Goal: Task Accomplishment & Management: Manage account settings

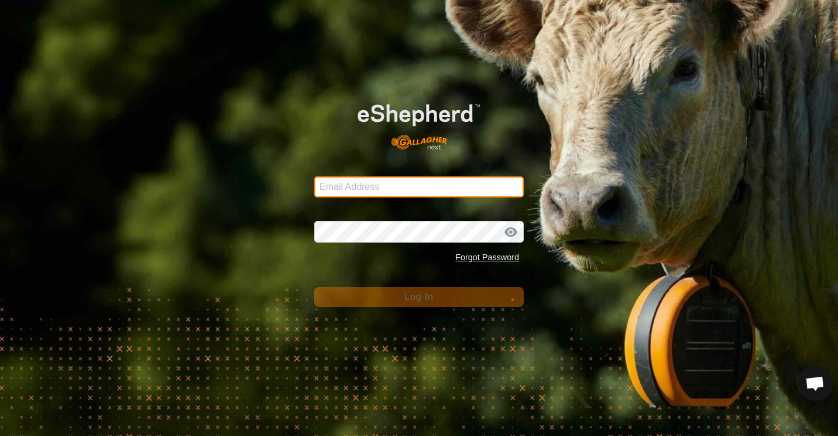
type input "[EMAIL_ADDRESS][DOMAIN_NAME]"
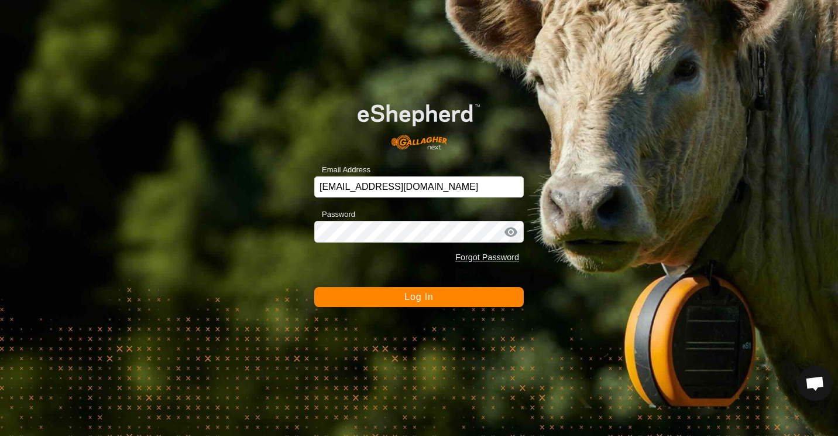
drag, startPoint x: 0, startPoint y: 0, endPoint x: 345, endPoint y: 142, distance: 372.8
click at [345, 142] on img at bounding box center [418, 122] width 167 height 71
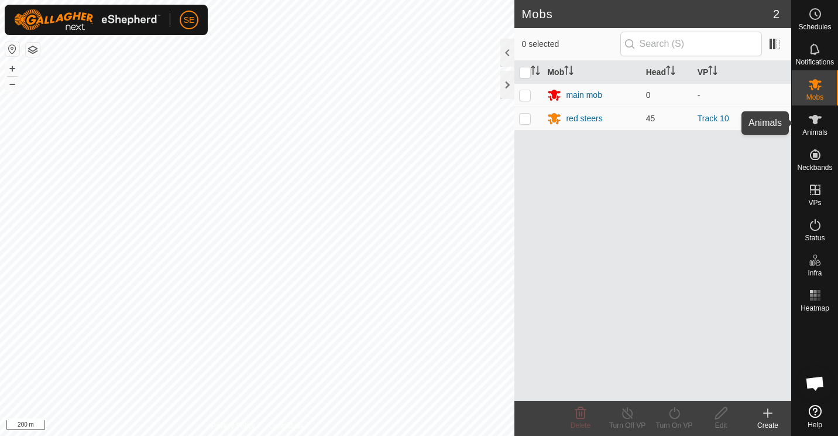
click at [817, 120] on icon at bounding box center [815, 119] width 13 height 9
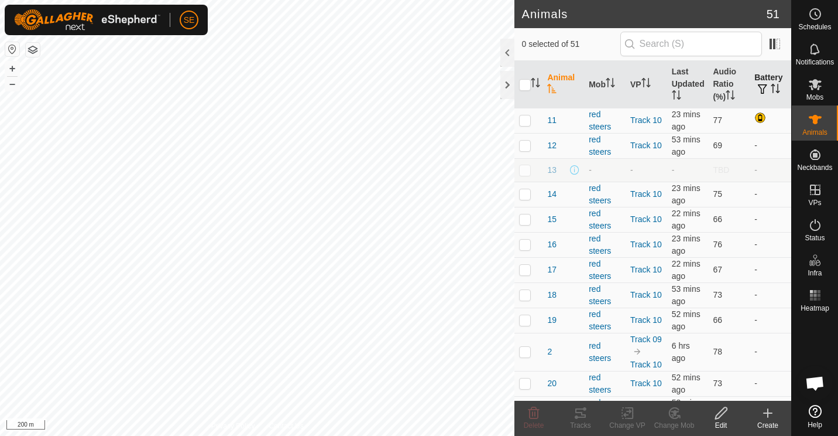
click at [771, 84] on icon "Activate to sort" at bounding box center [775, 88] width 9 height 9
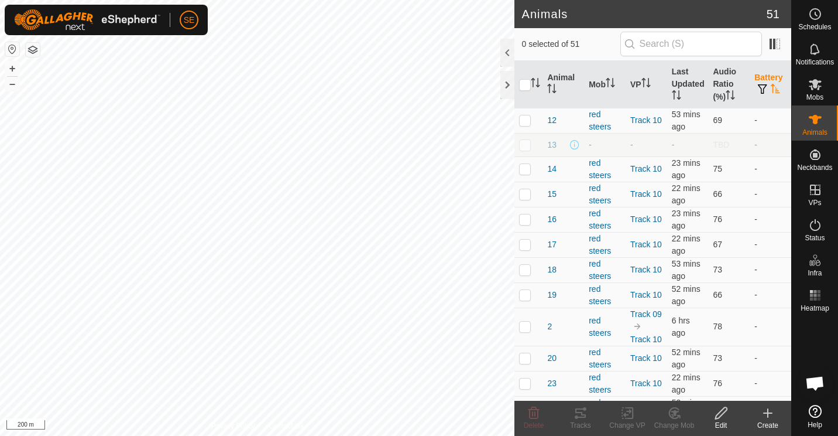
click at [771, 84] on icon "Activate to sort" at bounding box center [775, 88] width 9 height 9
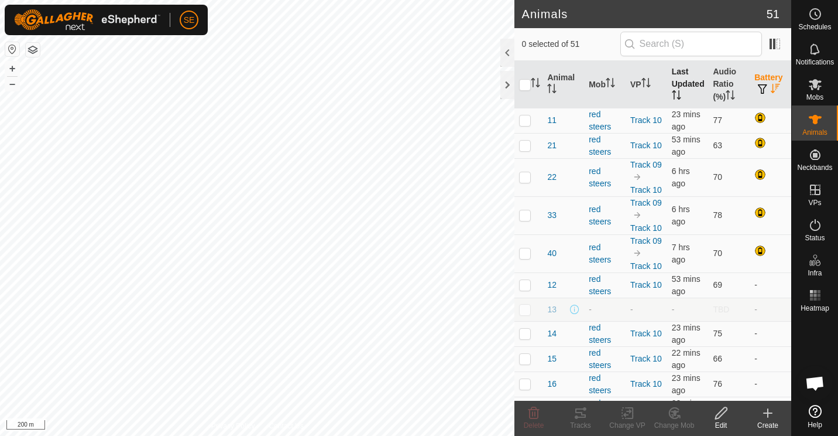
click at [674, 93] on icon "Activate to sort" at bounding box center [674, 94] width 1 height 9
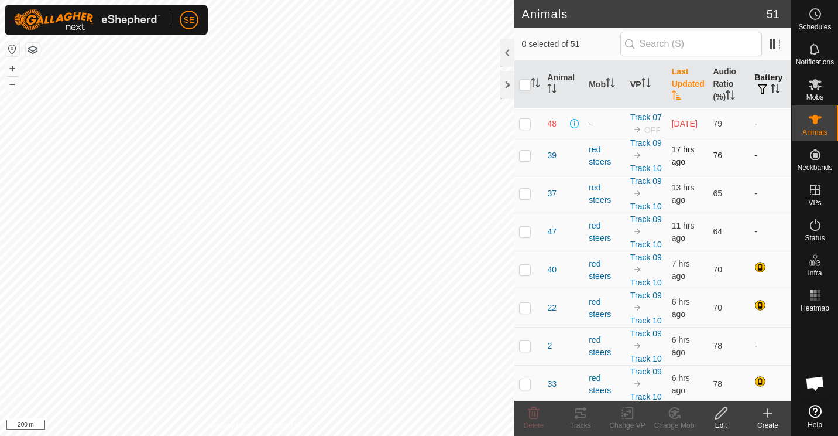
scroll to position [69, 0]
click at [524, 160] on p-checkbox at bounding box center [525, 155] width 12 height 9
checkbox input "true"
click at [525, 198] on p-checkbox at bounding box center [525, 193] width 12 height 9
checkbox input "true"
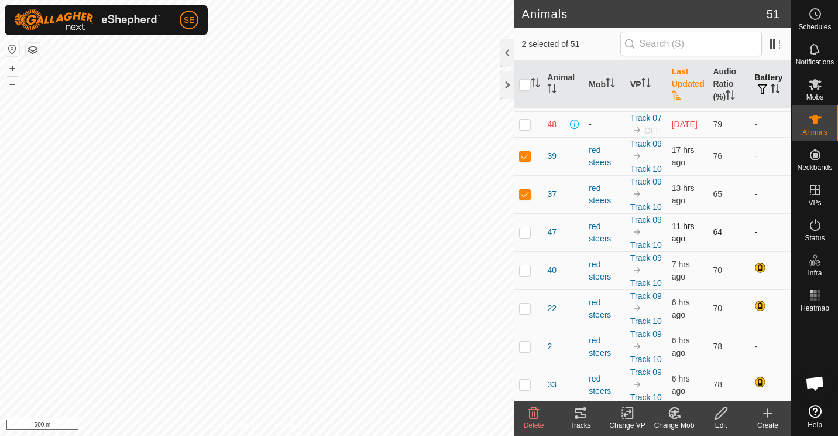
click at [526, 237] on p-checkbox at bounding box center [525, 231] width 12 height 9
click at [523, 237] on p-checkbox at bounding box center [525, 231] width 12 height 9
checkbox input "false"
click at [525, 198] on p-checkbox at bounding box center [525, 193] width 12 height 9
checkbox input "false"
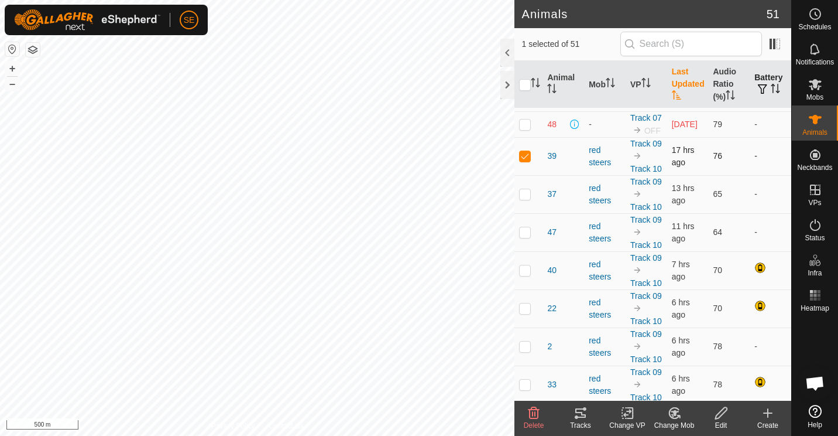
click at [525, 175] on td at bounding box center [529, 156] width 28 height 38
checkbox input "false"
click at [814, 9] on circle at bounding box center [815, 14] width 11 height 11
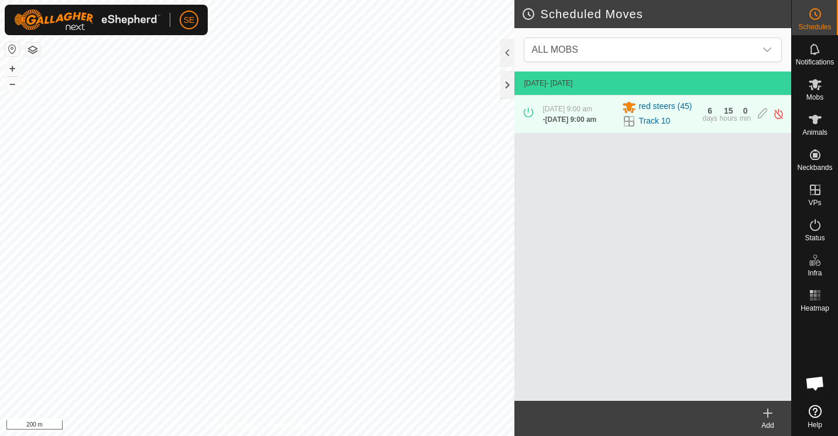
click at [568, 174] on div "Scheduled Moves ALL MOBS 31 Aug 2025 - Today 31 Aug 2025, 9:00 am - 7 Sept 2025…" at bounding box center [396, 218] width 792 height 436
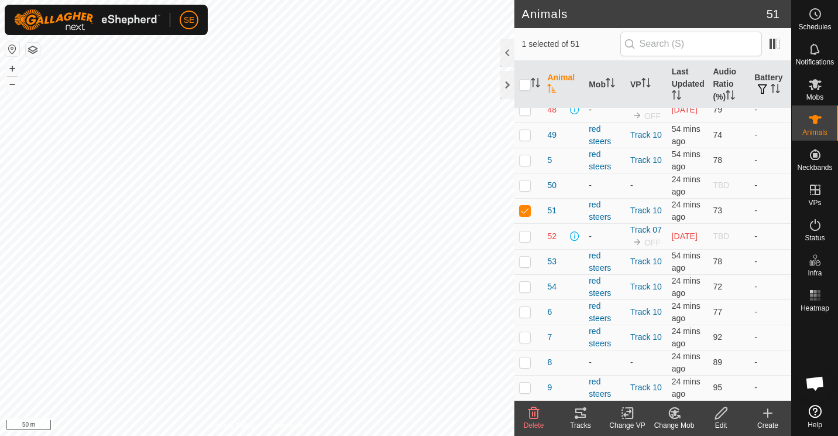
scroll to position [1143, 0]
checkbox input "true"
checkbox input "false"
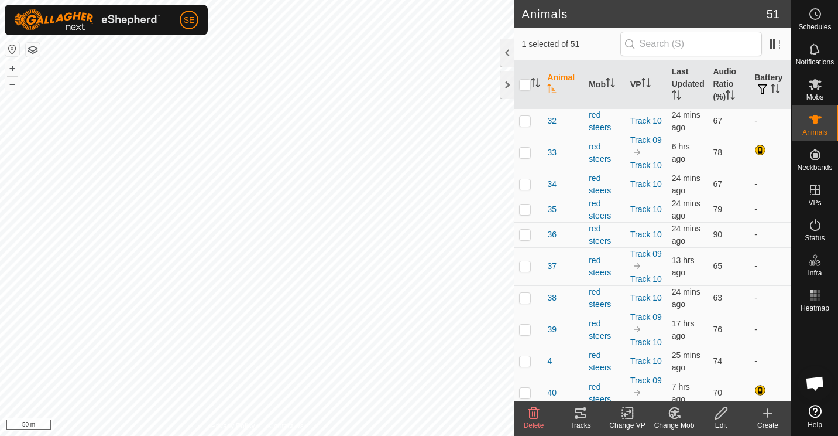
scroll to position [594, 0]
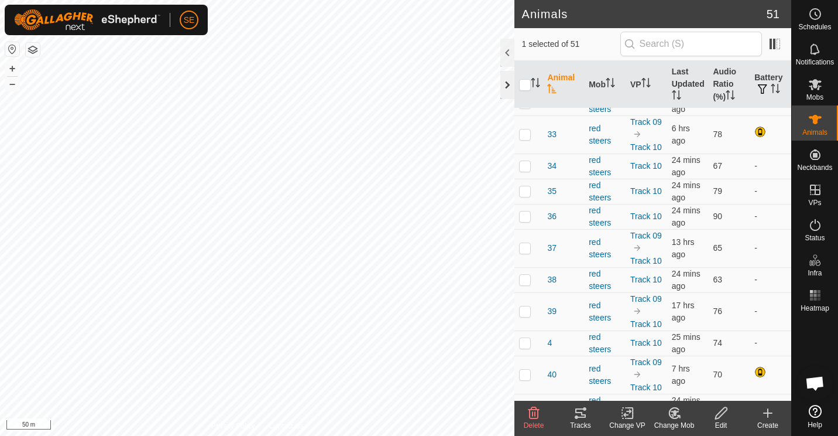
click at [505, 82] on div at bounding box center [508, 85] width 14 height 28
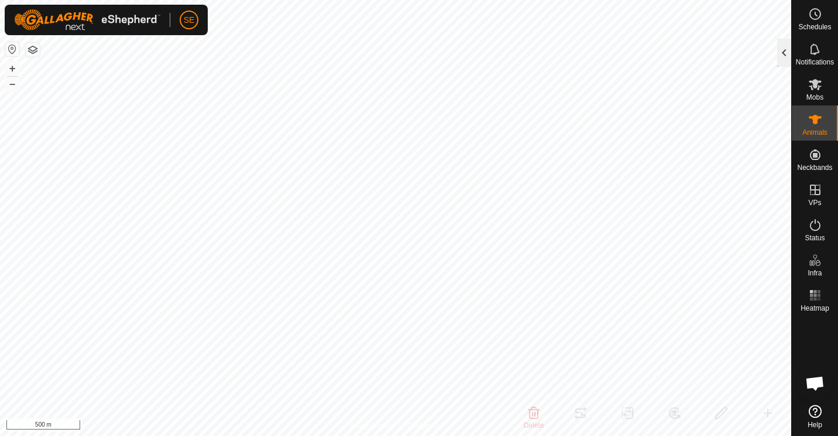
click at [781, 52] on div at bounding box center [784, 53] width 14 height 28
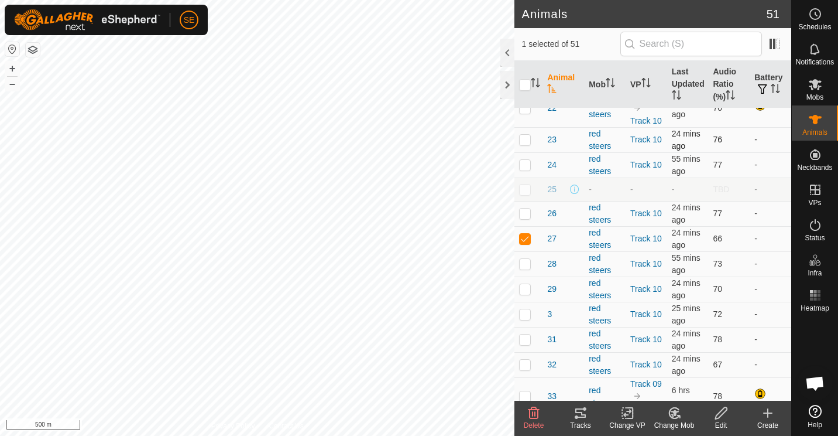
scroll to position [331, 0]
click at [526, 244] on p-checkbox at bounding box center [525, 239] width 12 height 9
checkbox input "false"
click at [508, 81] on div at bounding box center [508, 85] width 14 height 28
